Goal: Check status: Check status

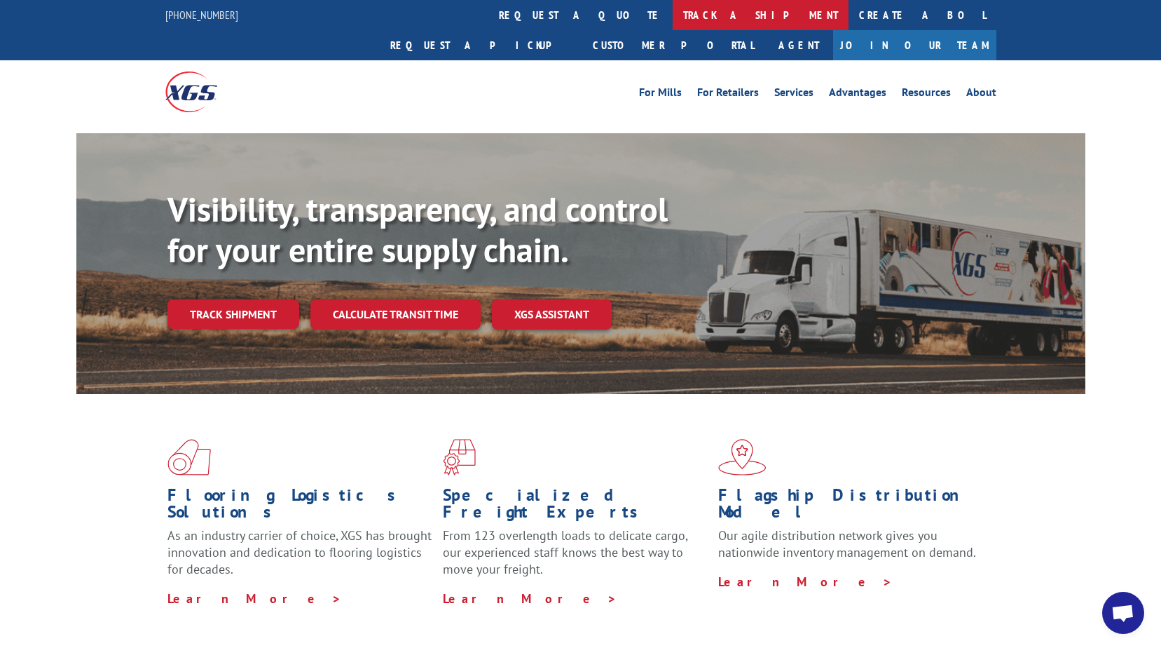
click at [673, 18] on link "track a shipment" at bounding box center [761, 15] width 176 height 30
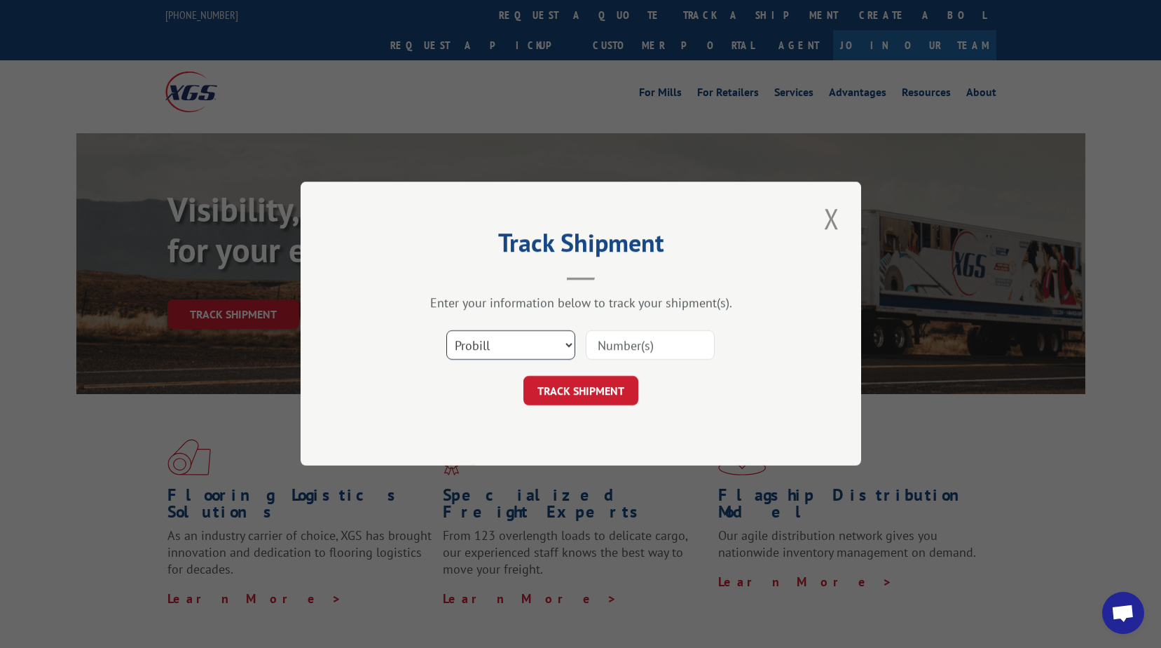
click at [566, 347] on select "Select category... Probill BOL PO" at bounding box center [510, 345] width 129 height 29
select select "bol"
click at [446, 331] on select "Select category... Probill BOL PO" at bounding box center [510, 345] width 129 height 29
click at [614, 346] on input at bounding box center [650, 345] width 129 height 29
type input "288943"
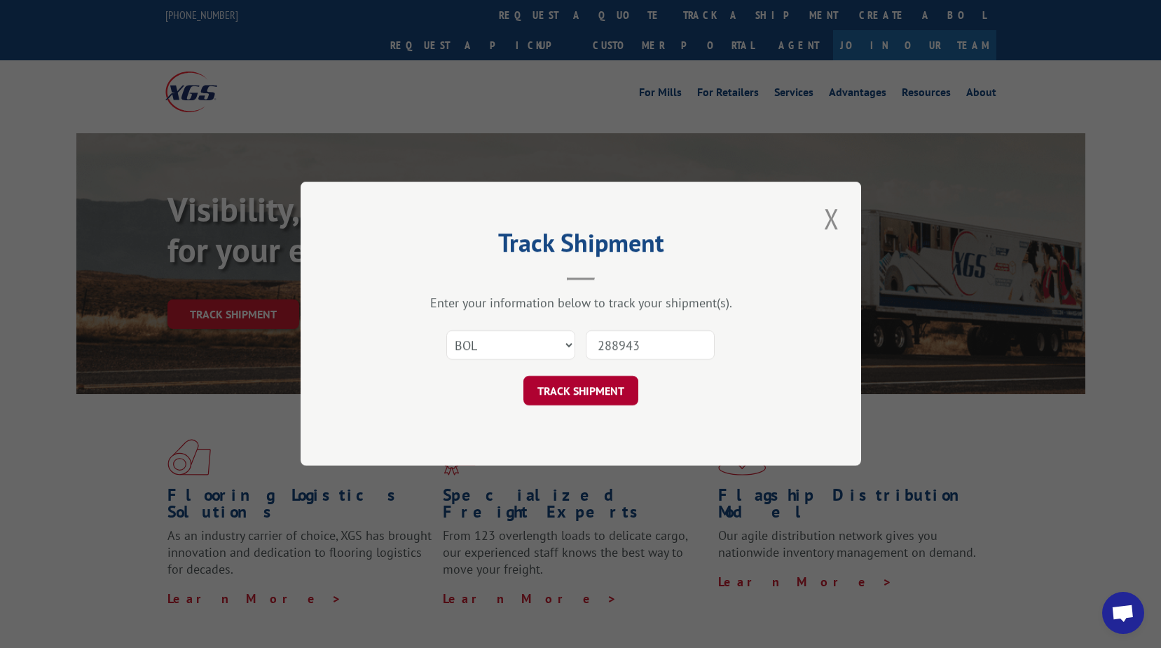
click at [601, 386] on button "TRACK SHIPMENT" at bounding box center [581, 390] width 115 height 29
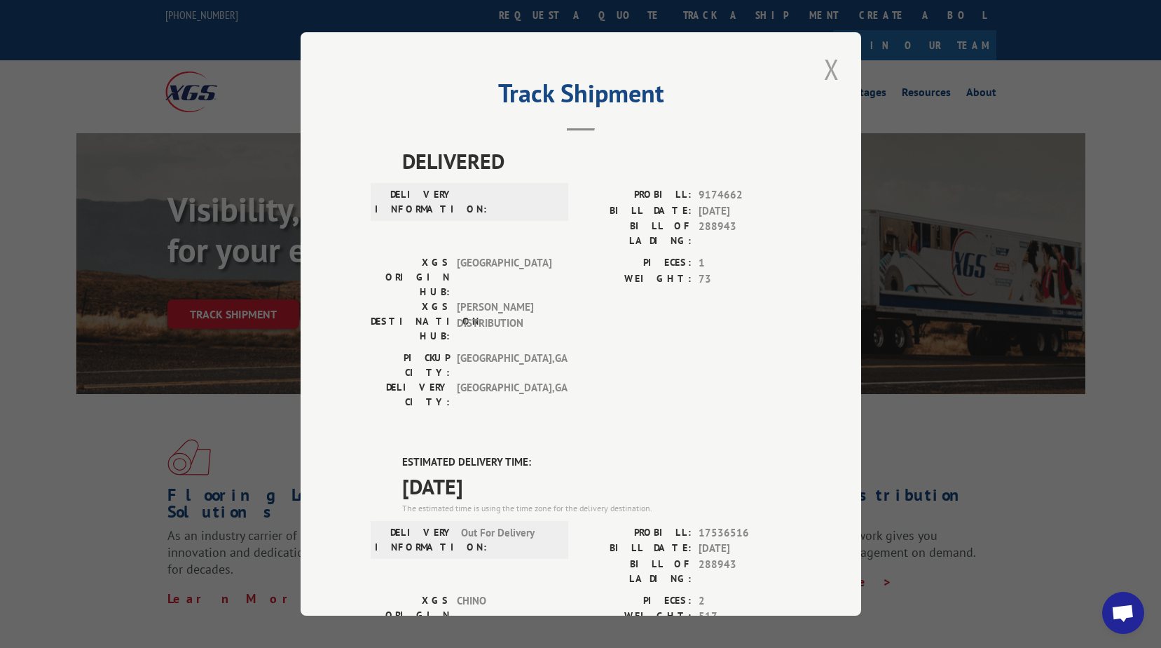
click at [830, 71] on button "Close modal" at bounding box center [832, 69] width 24 height 39
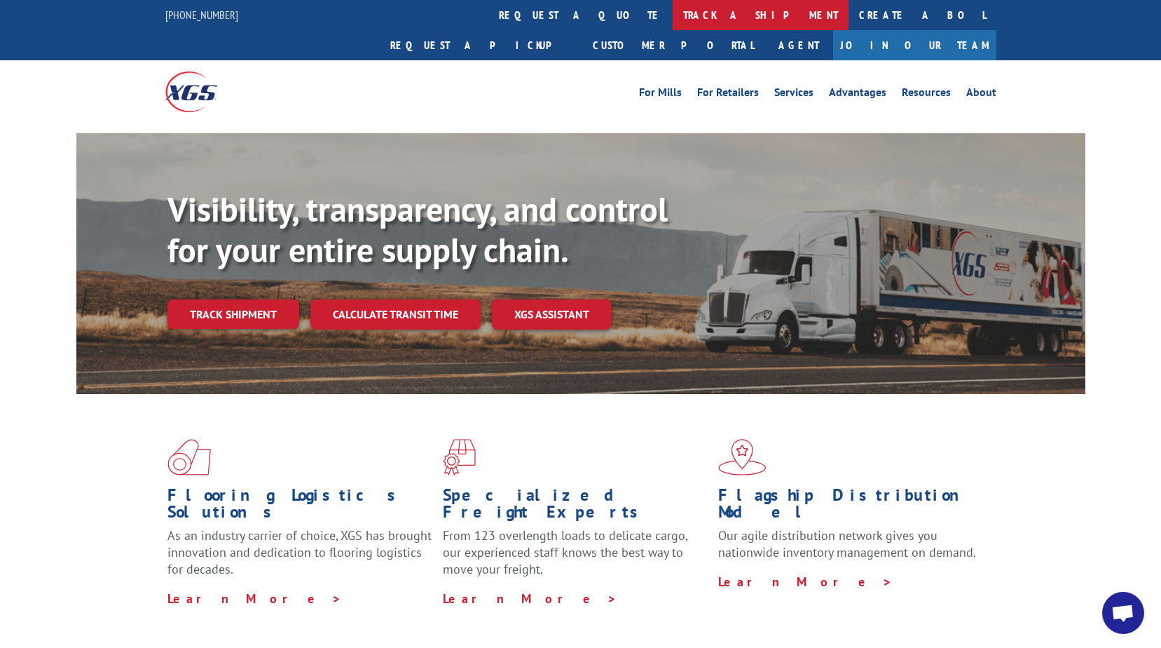
click at [673, 15] on link "track a shipment" at bounding box center [761, 15] width 176 height 30
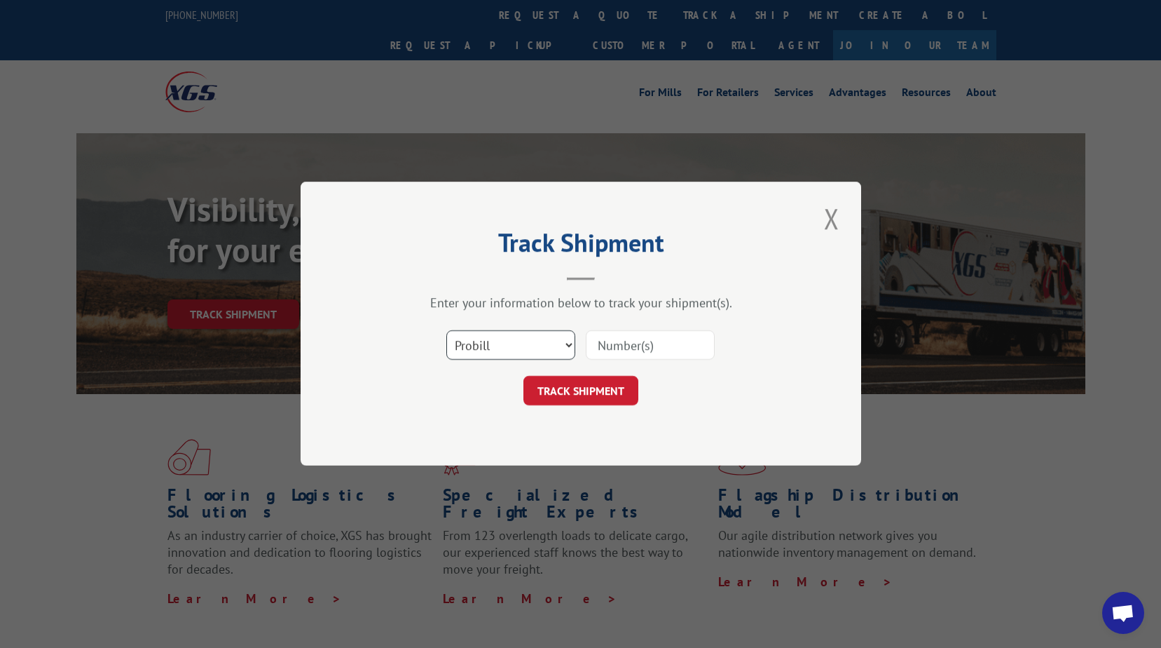
click at [568, 346] on select "Select category... Probill BOL PO" at bounding box center [510, 345] width 129 height 29
select select "bol"
click at [446, 331] on select "Select category... Probill BOL PO" at bounding box center [510, 345] width 129 height 29
click at [612, 354] on input at bounding box center [650, 345] width 129 height 29
type input "288943"
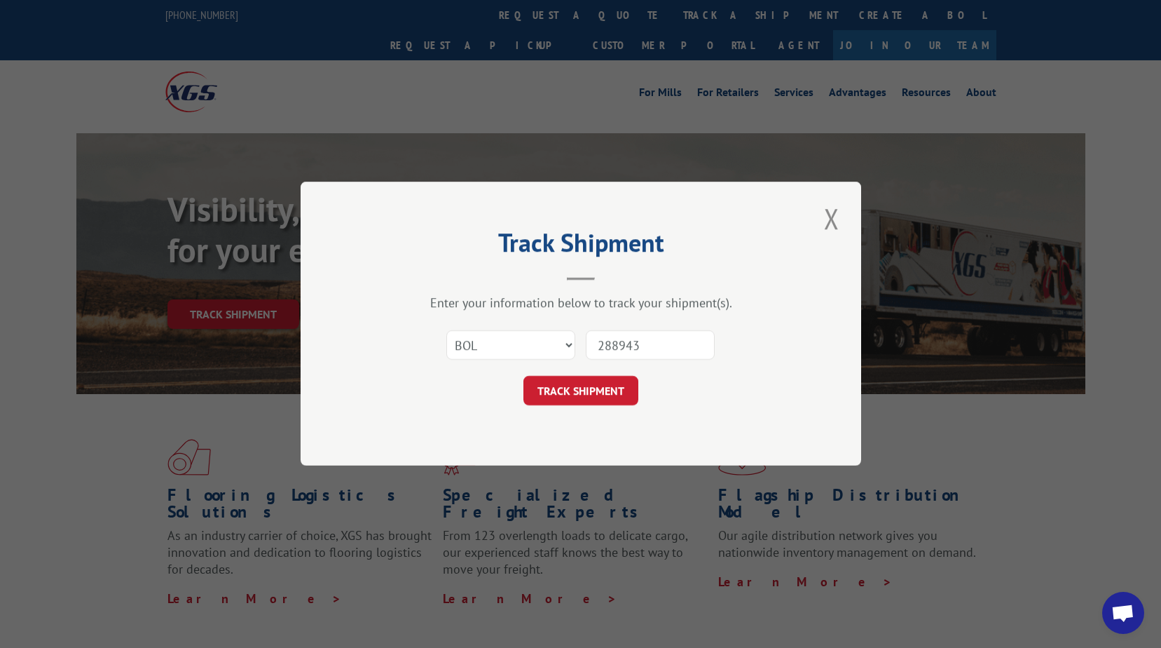
click at [585, 385] on button "TRACK SHIPMENT" at bounding box center [581, 390] width 115 height 29
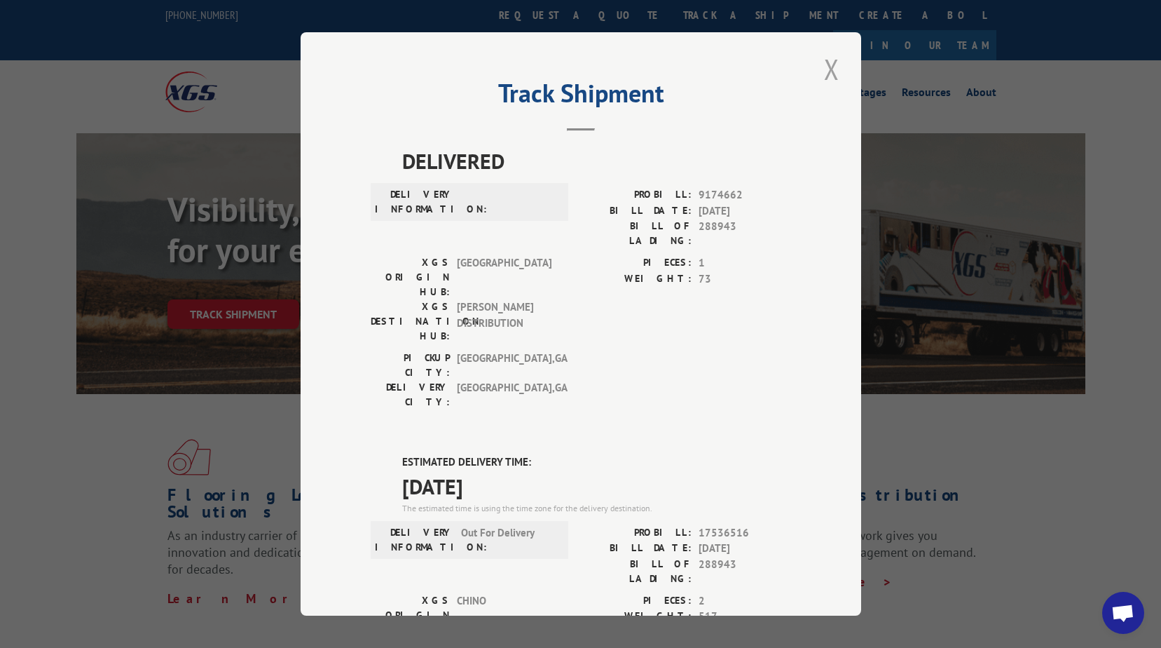
click at [828, 74] on button "Close modal" at bounding box center [832, 69] width 24 height 39
